Goal: Obtain resource: Download file/media

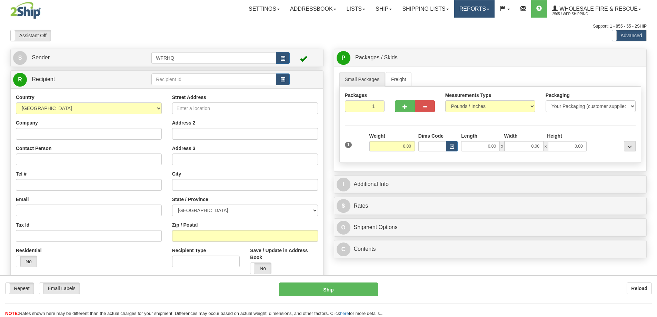
click at [467, 9] on link "Reports" at bounding box center [474, 8] width 40 height 17
click at [452, 23] on span "Standard" at bounding box center [448, 24] width 20 height 6
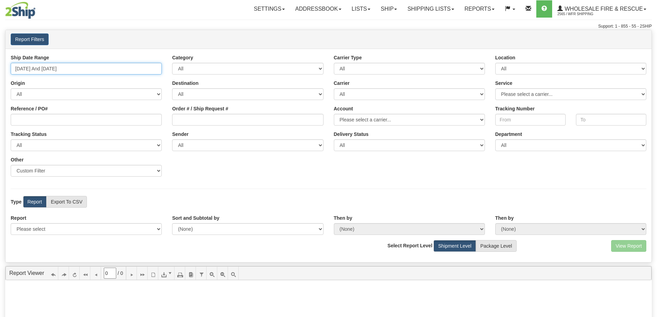
click at [42, 70] on input "[DATE] And [DATE]" at bounding box center [86, 69] width 151 height 12
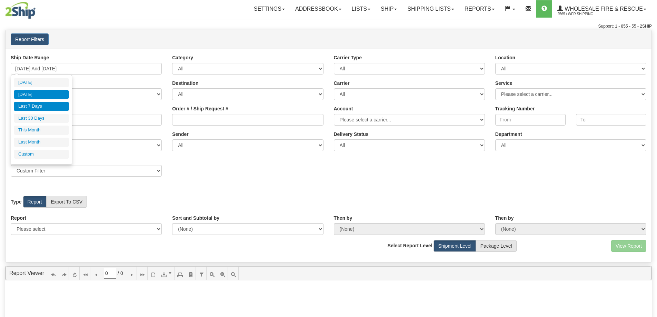
click at [41, 91] on li "[DATE]" at bounding box center [41, 94] width 55 height 9
type input "[DATE] And [DATE]"
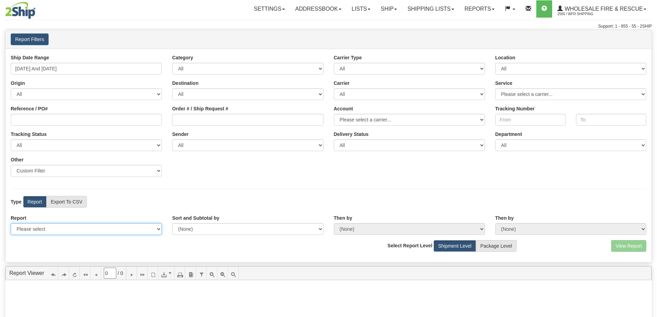
click at [72, 230] on select "Please select 1 Line Shipment Report Address Detail Basic Shipment Overview Can…" at bounding box center [86, 229] width 151 height 12
select select "Users\Full Reference Detail.trdx"
click at [11, 223] on select "Please select 1 Line Shipment Report Address Detail Basic Shipment Overview Can…" at bounding box center [86, 229] width 151 height 12
click at [624, 246] on button "View Report" at bounding box center [628, 246] width 35 height 12
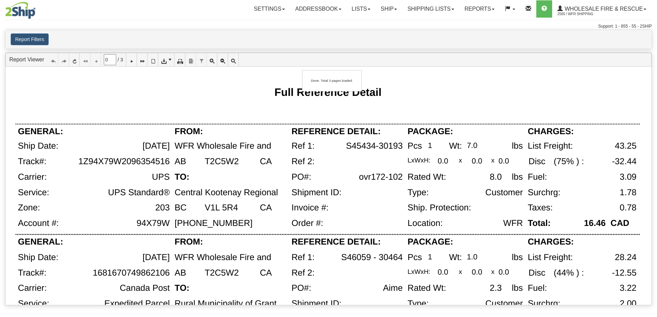
type input "1"
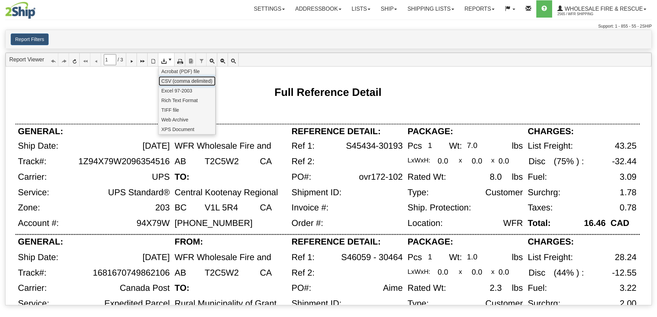
click at [166, 83] on span "CSV (comma delimited)" at bounding box center [186, 81] width 51 height 7
